Goal: Information Seeking & Learning: Learn about a topic

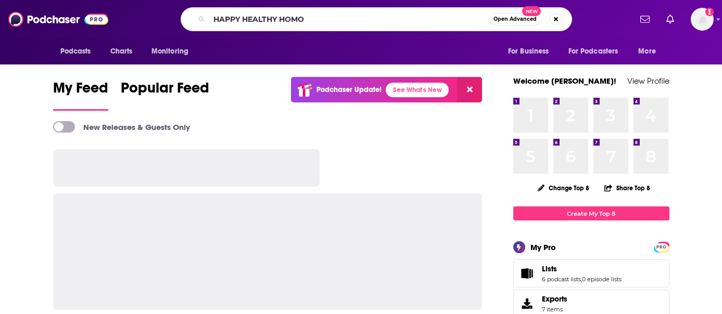
type input "HAPPY HEALTHY HOMO"
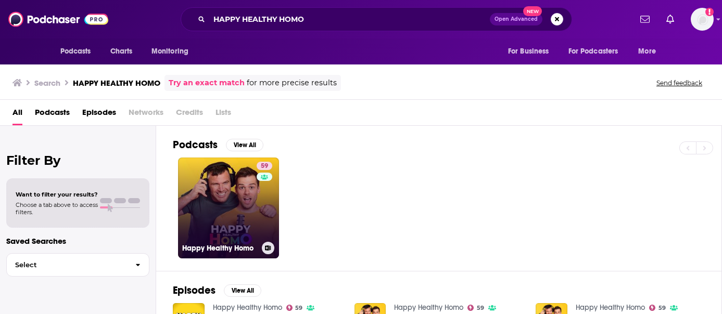
click at [194, 215] on link "59 Happy Healthy Homo" at bounding box center [228, 208] width 101 height 101
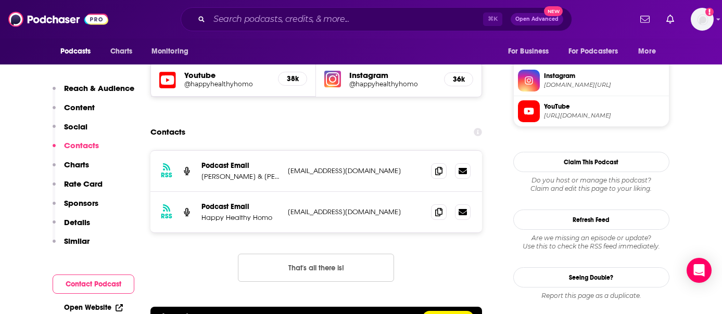
scroll to position [973, 0]
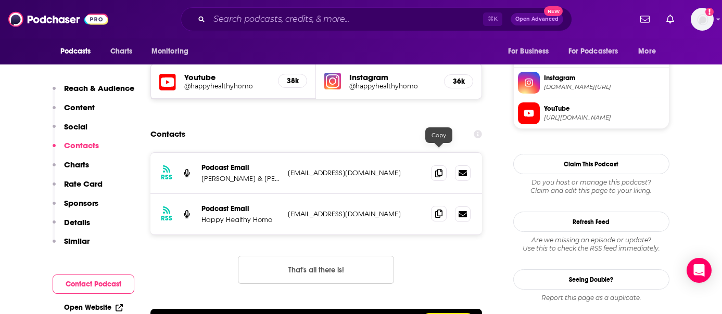
click at [442, 206] on span at bounding box center [439, 214] width 16 height 16
click at [437, 169] on icon at bounding box center [438, 173] width 7 height 8
click at [266, 17] on input "Search podcasts, credits, & more..." at bounding box center [346, 19] width 274 height 17
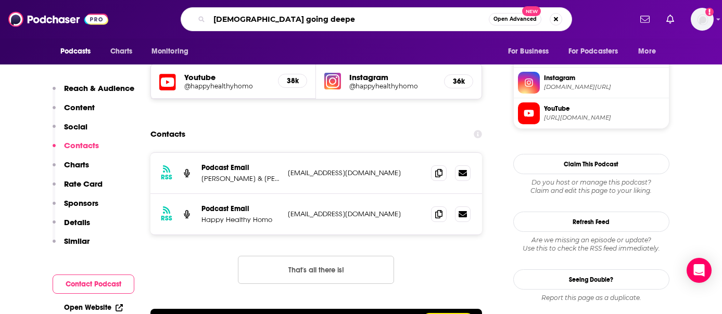
type input "[DEMOGRAPHIC_DATA] going deeper"
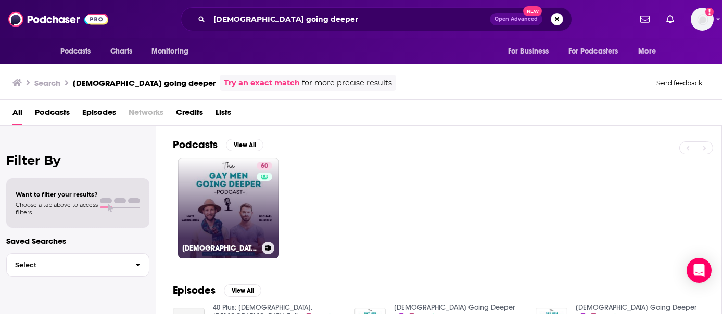
click at [212, 174] on link "60 [DEMOGRAPHIC_DATA] Going Deeper" at bounding box center [228, 208] width 101 height 101
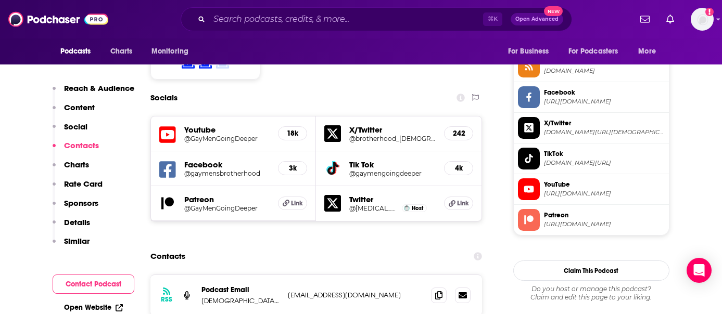
scroll to position [927, 0]
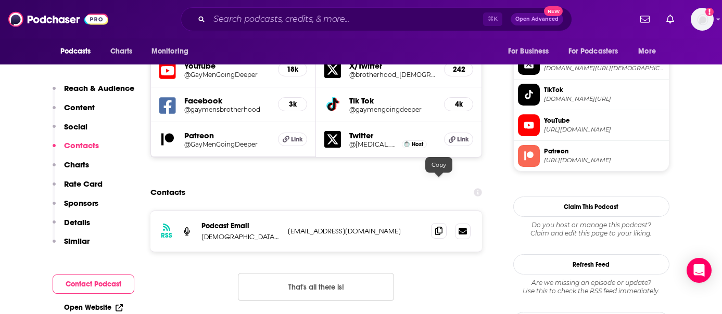
click at [437, 227] on icon at bounding box center [438, 231] width 7 height 8
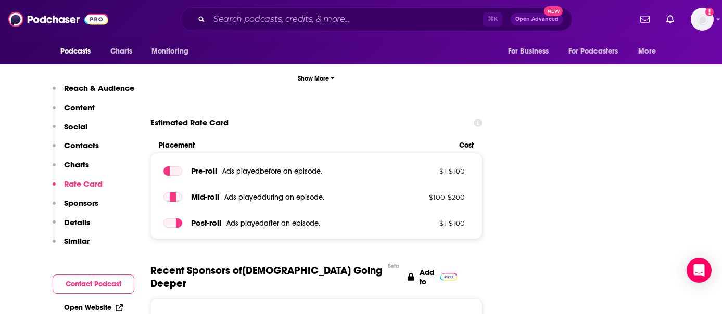
scroll to position [1409, 0]
